Goal: Information Seeking & Learning: Learn about a topic

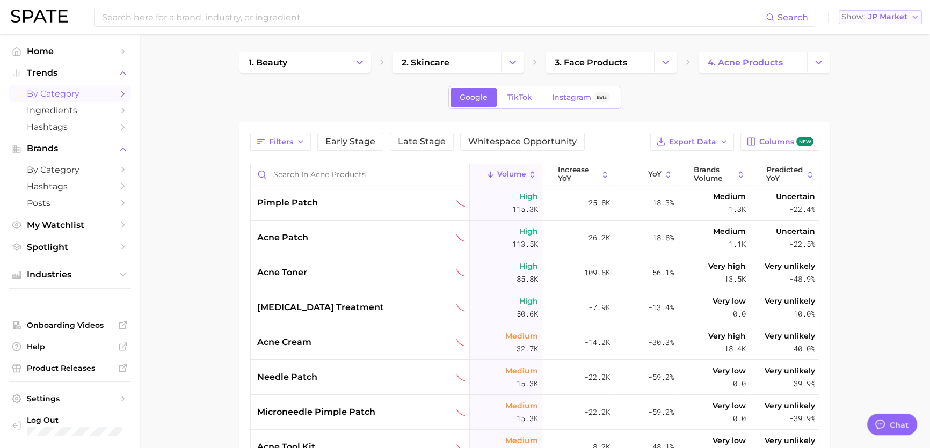
click at [887, 19] on span "JP Market" at bounding box center [887, 17] width 39 height 6
click at [867, 54] on span "[GEOGRAPHIC_DATA]" at bounding box center [874, 53] width 83 height 9
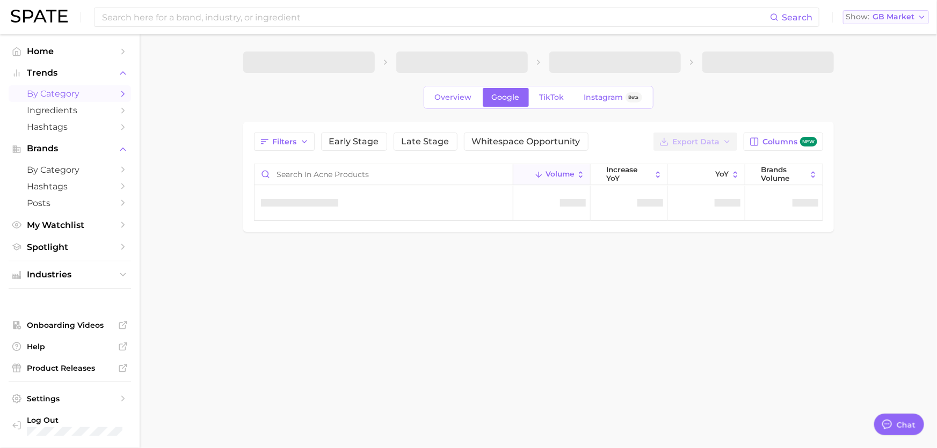
click at [884, 19] on span "GB Market" at bounding box center [893, 17] width 42 height 6
click at [875, 32] on span "[GEOGRAPHIC_DATA]" at bounding box center [881, 34] width 83 height 9
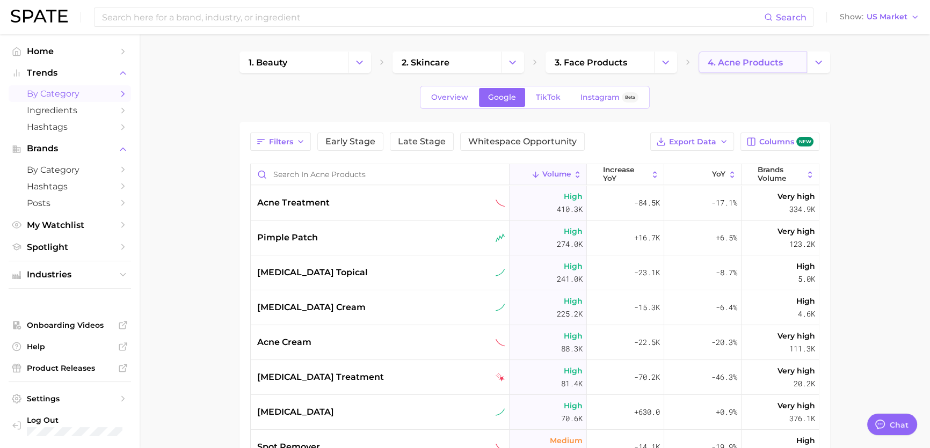
click at [786, 60] on link "4. acne products" at bounding box center [752, 62] width 108 height 21
click at [669, 63] on icon "Change Category" at bounding box center [665, 62] width 11 height 11
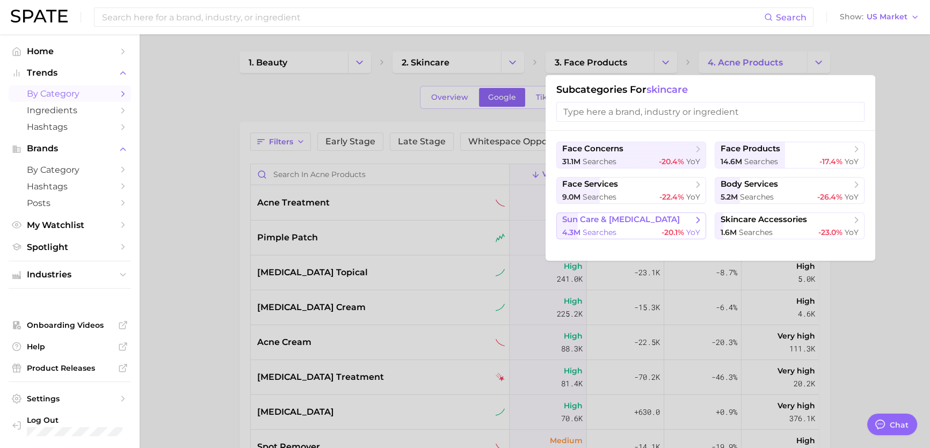
click at [672, 220] on span "sun care & [MEDICAL_DATA]" at bounding box center [627, 220] width 130 height 11
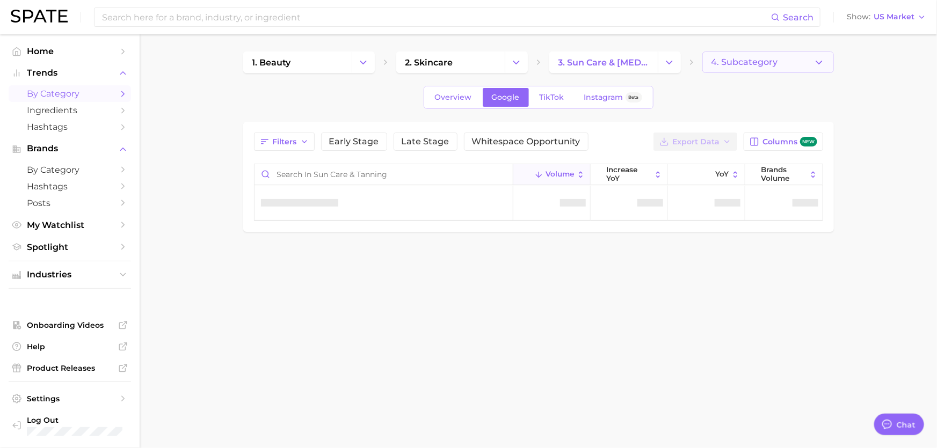
click at [755, 66] on span "4. Subcategory" at bounding box center [744, 62] width 67 height 10
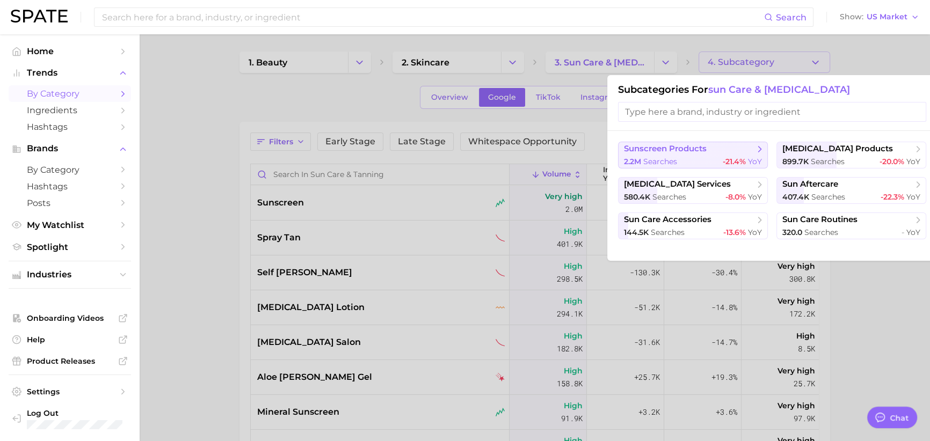
click at [714, 153] on span "sunscreen products" at bounding box center [689, 149] width 130 height 11
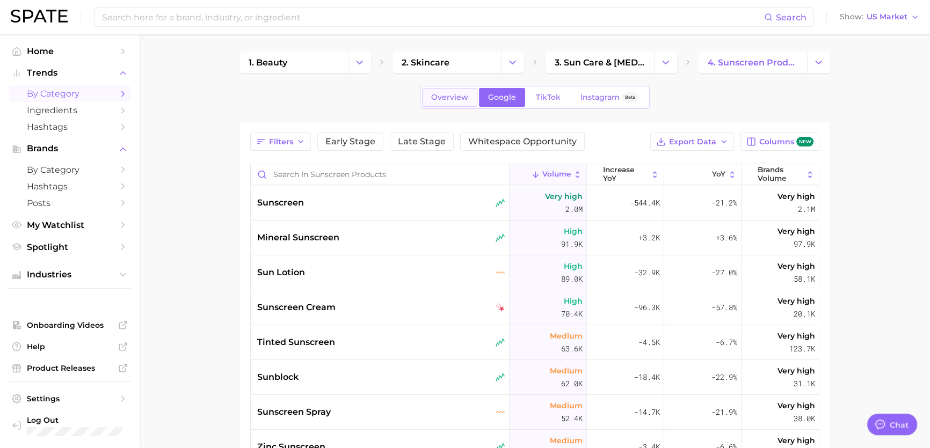
click at [465, 100] on span "Overview" at bounding box center [449, 97] width 37 height 9
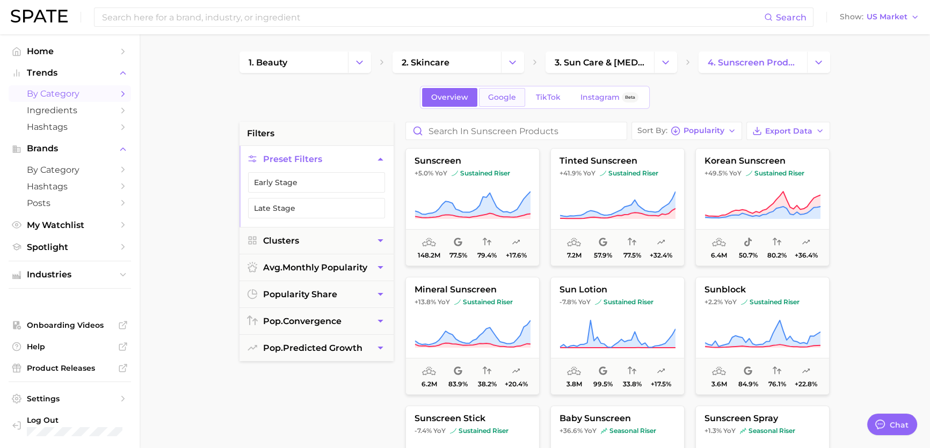
click at [493, 101] on span "Google" at bounding box center [502, 97] width 28 height 9
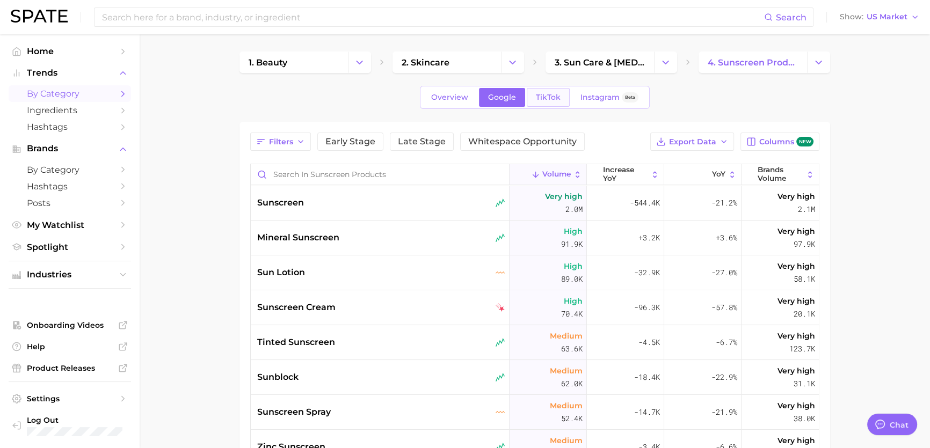
click at [539, 102] on link "TikTok" at bounding box center [548, 97] width 43 height 19
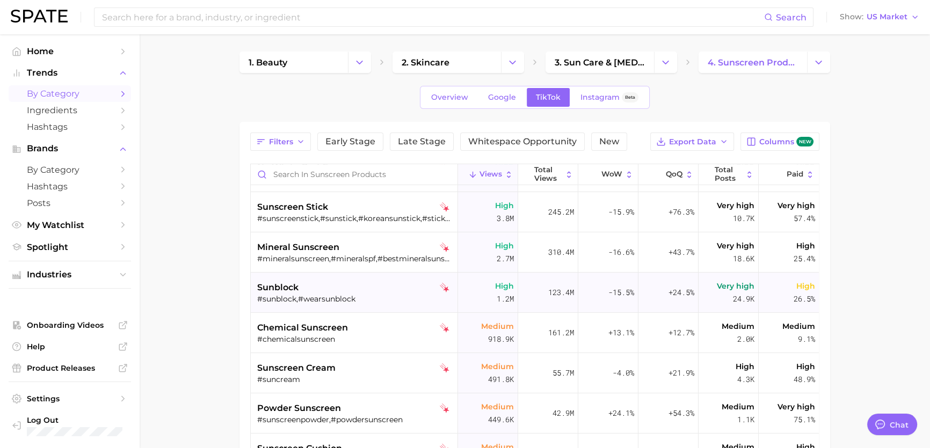
type textarea "x"
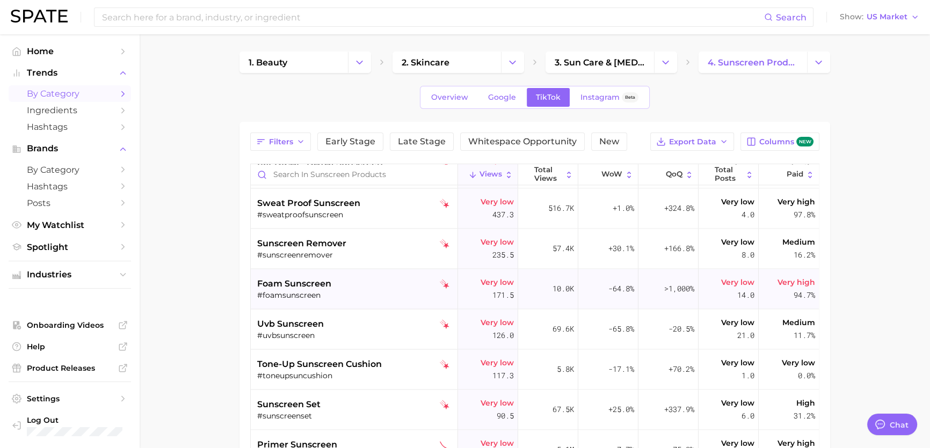
scroll to position [2196, 0]
